Goal: Task Accomplishment & Management: Complete application form

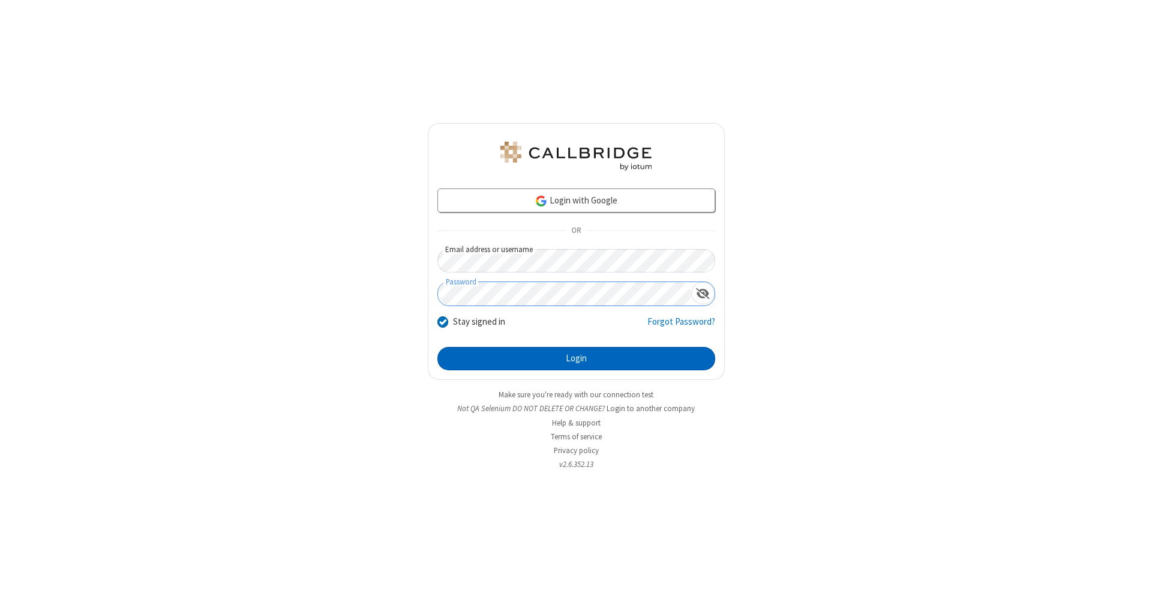
click at [576, 359] on button "Login" at bounding box center [576, 359] width 278 height 24
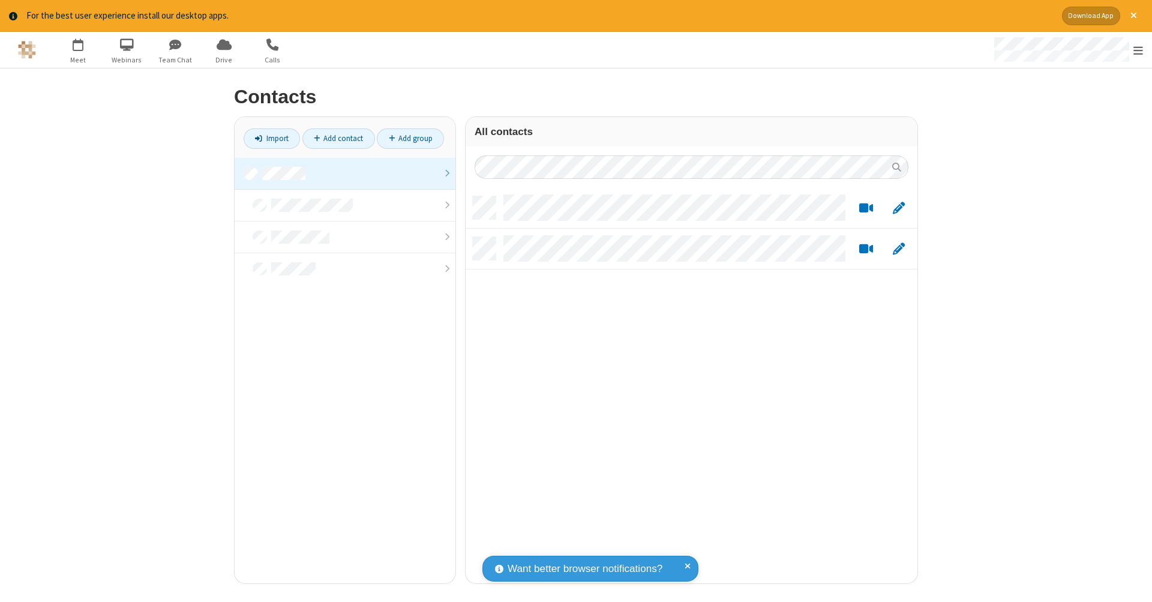
click at [345, 173] on link at bounding box center [345, 174] width 221 height 32
click at [338, 138] on link "Add contact" at bounding box center [338, 138] width 73 height 20
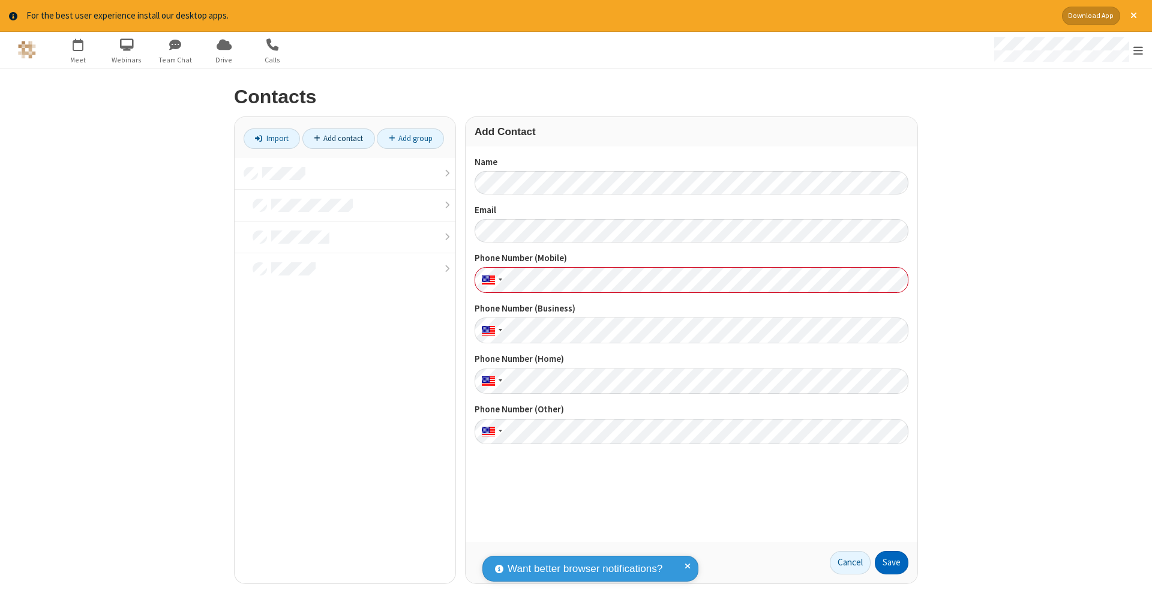
click at [891, 562] on button "Save" at bounding box center [892, 563] width 34 height 24
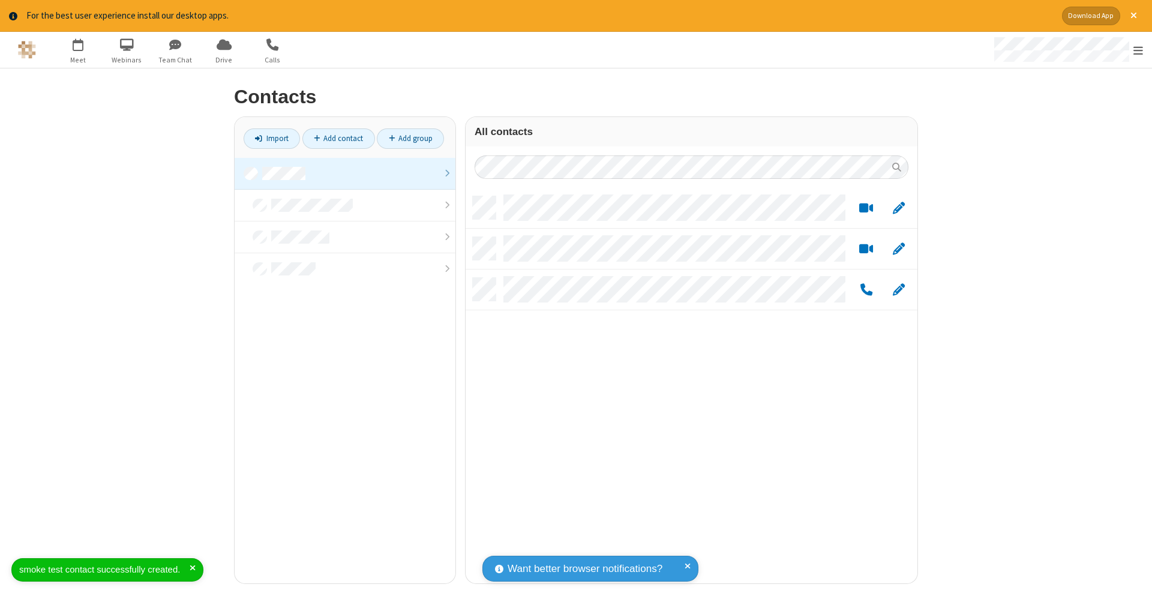
scroll to position [387, 443]
click at [338, 138] on link "Add contact" at bounding box center [338, 138] width 73 height 20
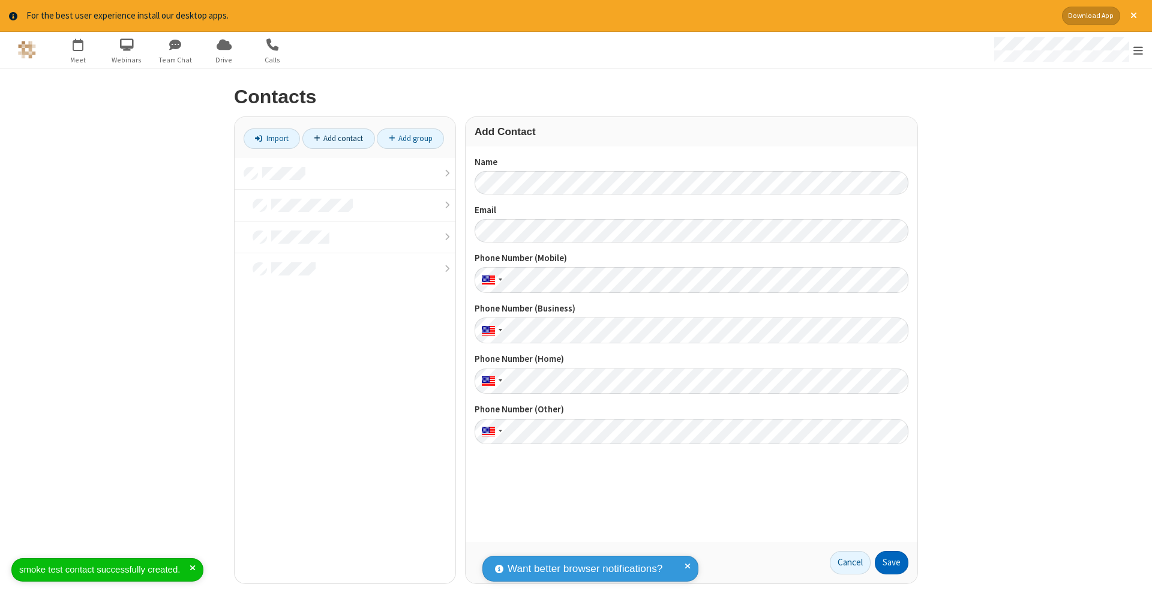
click at [891, 562] on button "Save" at bounding box center [892, 563] width 34 height 24
